Goal: Information Seeking & Learning: Learn about a topic

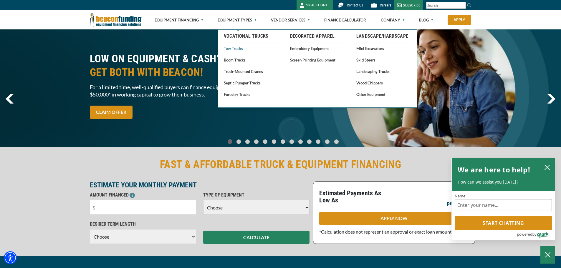
click at [239, 49] on link "Tow Trucks" at bounding box center [251, 48] width 55 height 7
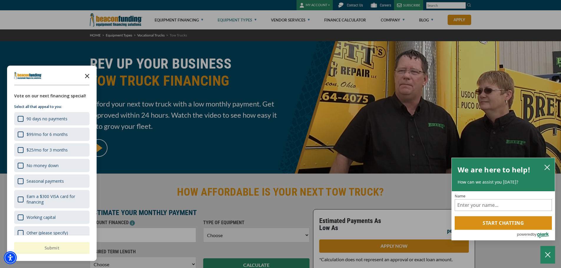
click at [88, 76] on polygon "Close the survey" at bounding box center [87, 76] width 4 height 4
